Goal: Check status: Check status

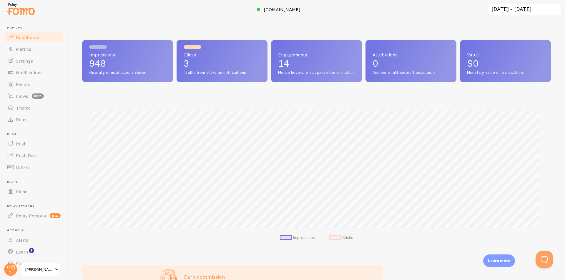
click at [531, 8] on input "[DATE] ~ [DATE]" at bounding box center [524, 10] width 74 height 12
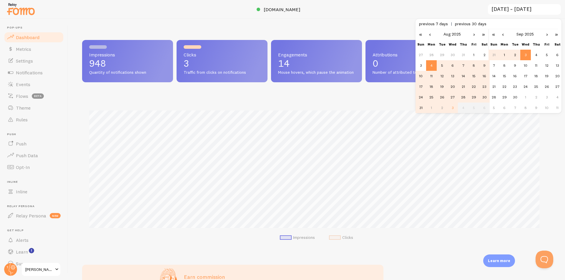
click at [333, 16] on div at bounding box center [282, 9] width 565 height 19
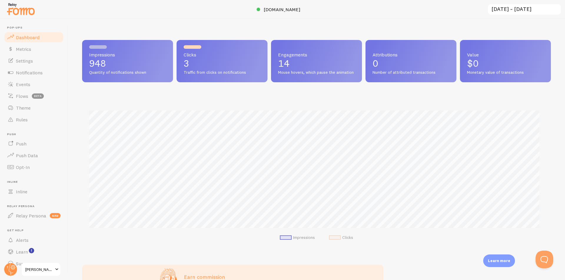
click at [516, 6] on input "[DATE] ~ [DATE]" at bounding box center [524, 10] width 74 height 12
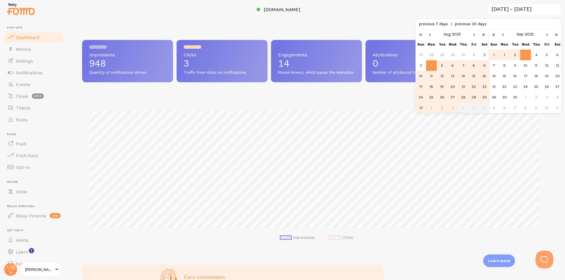
click at [438, 24] on span "previous 7 days" at bounding box center [437, 23] width 36 height 5
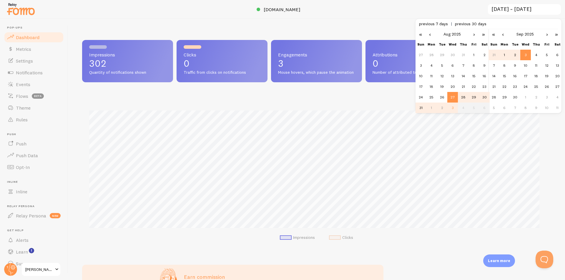
scroll to position [154, 464]
click at [421, 35] on link "«" at bounding box center [420, 34] width 10 height 10
click at [483, 34] on link "»" at bounding box center [483, 34] width 10 height 10
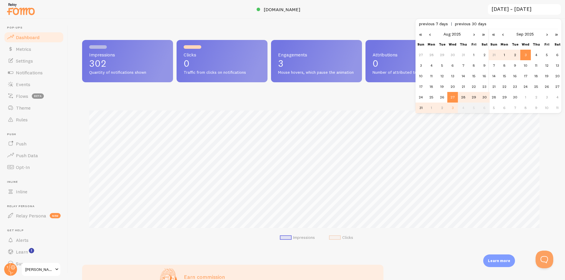
click at [431, 35] on link "‹" at bounding box center [429, 34] width 9 height 10
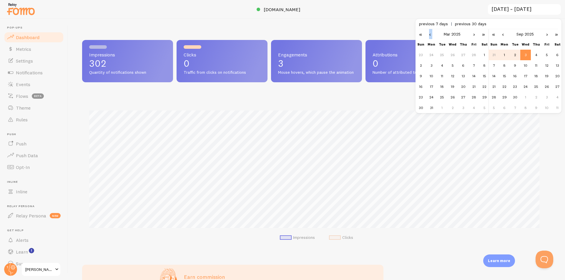
click at [431, 34] on link "‹" at bounding box center [429, 34] width 9 height 10
click at [454, 55] on td "1" at bounding box center [452, 55] width 11 height 11
type input "[DATE] ~ [DATE]"
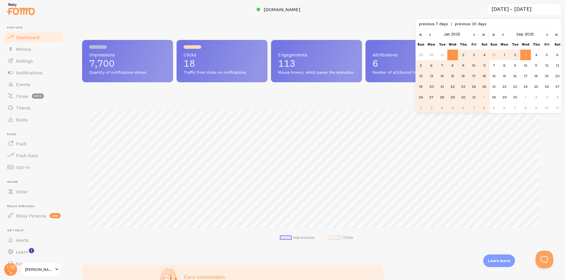
click at [401, 26] on div "Impressions 7,700 Quantity of notifications shown Clicks 18 Traffic from clicks…" at bounding box center [316, 149] width 497 height 261
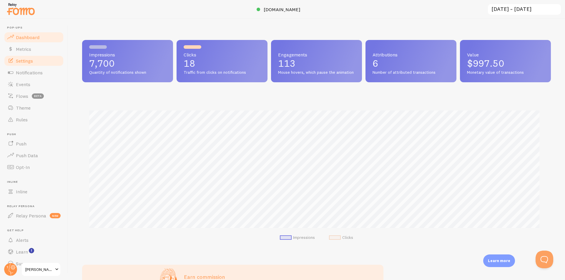
click at [31, 61] on span "Settings" at bounding box center [24, 61] width 17 height 6
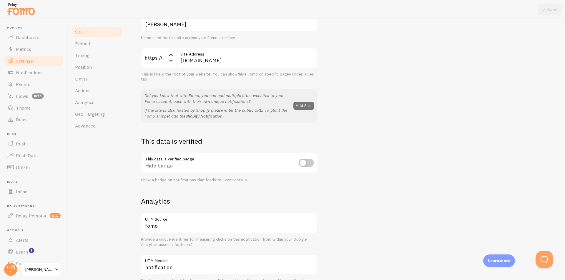
scroll to position [59, 0]
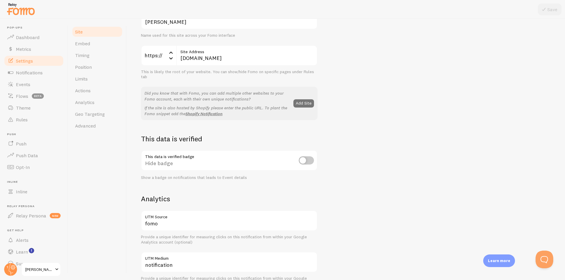
click at [311, 160] on div "This data is verified badge Hide badge Show a badge on notifications that leads…" at bounding box center [229, 165] width 176 height 30
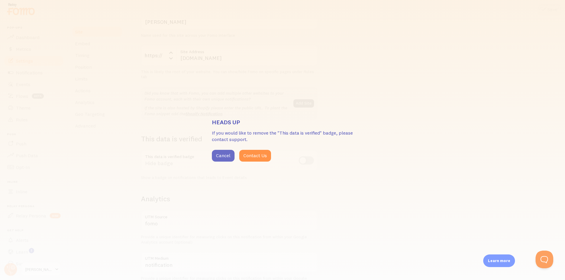
click at [224, 153] on button "Cancel" at bounding box center [223, 156] width 23 height 12
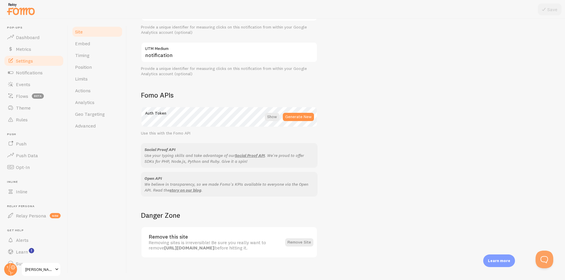
scroll to position [275, 0]
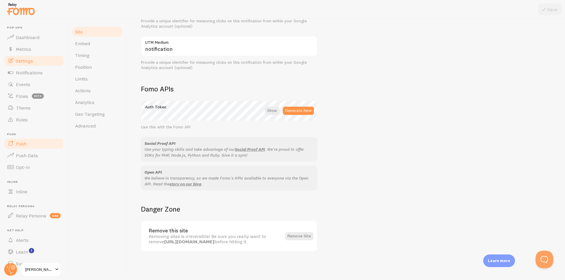
click at [26, 144] on span "Push" at bounding box center [21, 144] width 11 height 6
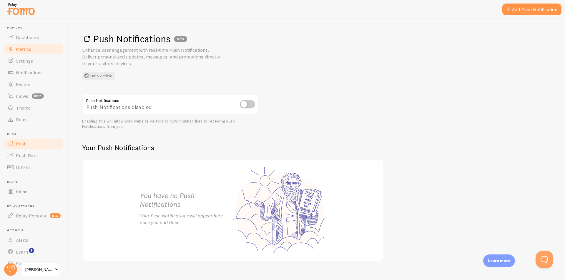
click at [23, 51] on span "Metrics" at bounding box center [23, 49] width 15 height 6
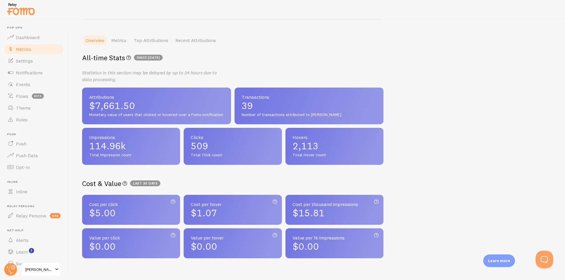
scroll to position [100, 0]
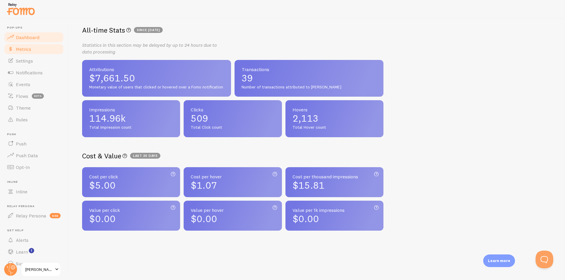
click at [31, 36] on span "Dashboard" at bounding box center [28, 37] width 24 height 6
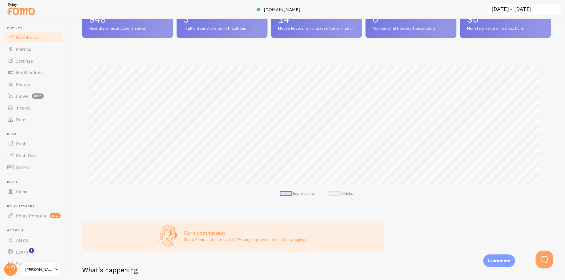
scroll to position [25, 0]
